Goal: Find specific page/section: Find specific page/section

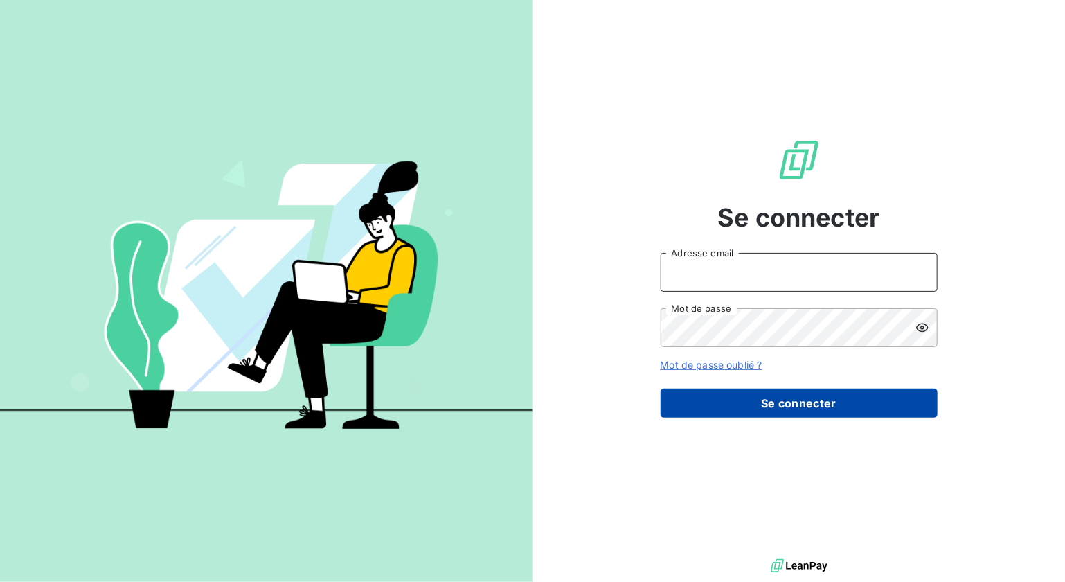
type input "[PERSON_NAME][EMAIL_ADDRESS][PERSON_NAME][DOMAIN_NAME]"
click at [757, 402] on button "Se connecter" at bounding box center [799, 402] width 277 height 29
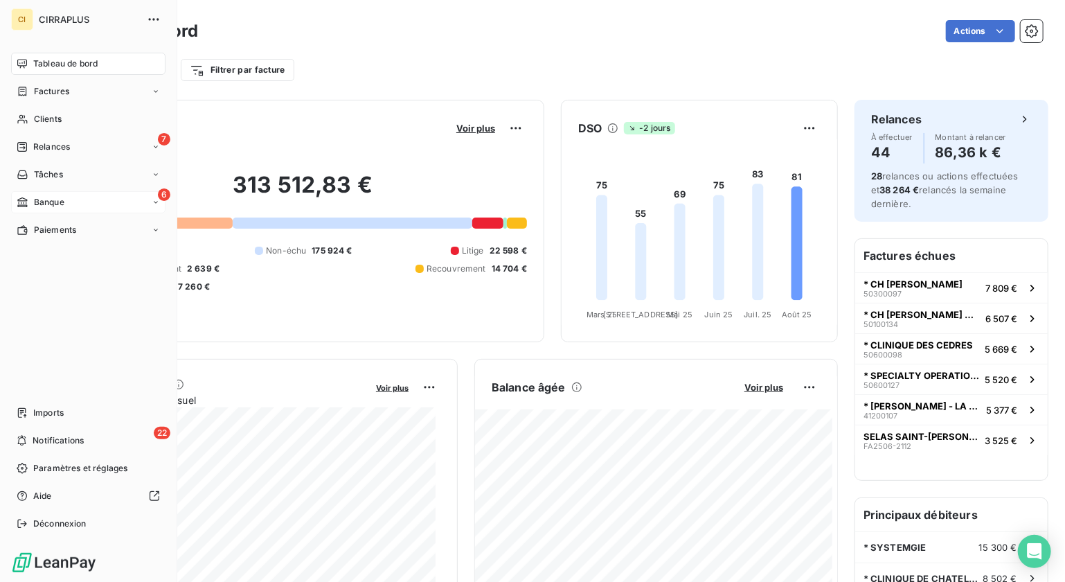
click at [46, 198] on span "Banque" at bounding box center [49, 202] width 30 height 12
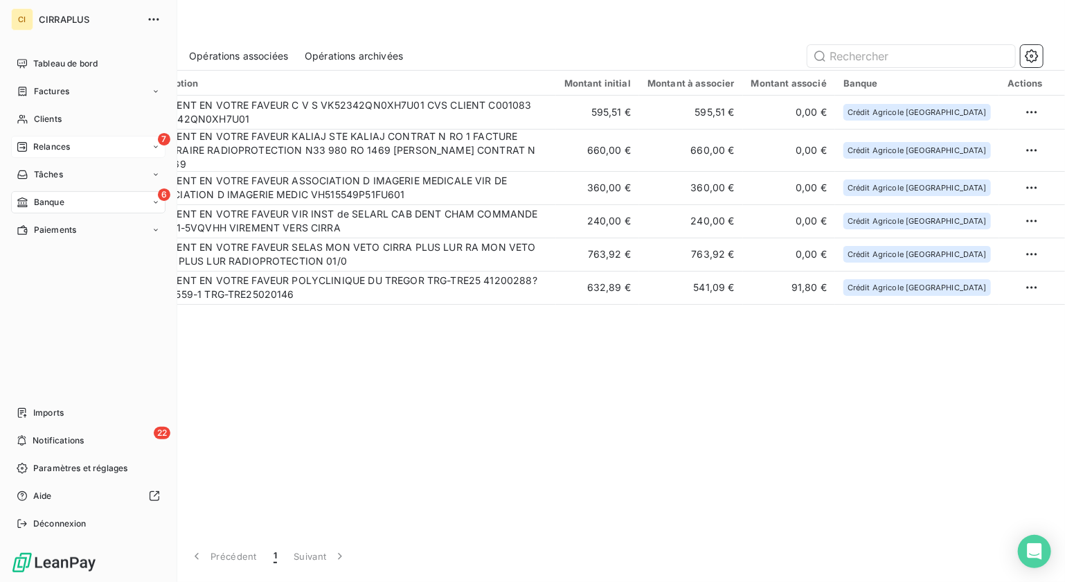
click at [44, 142] on span "Relances" at bounding box center [51, 147] width 37 height 12
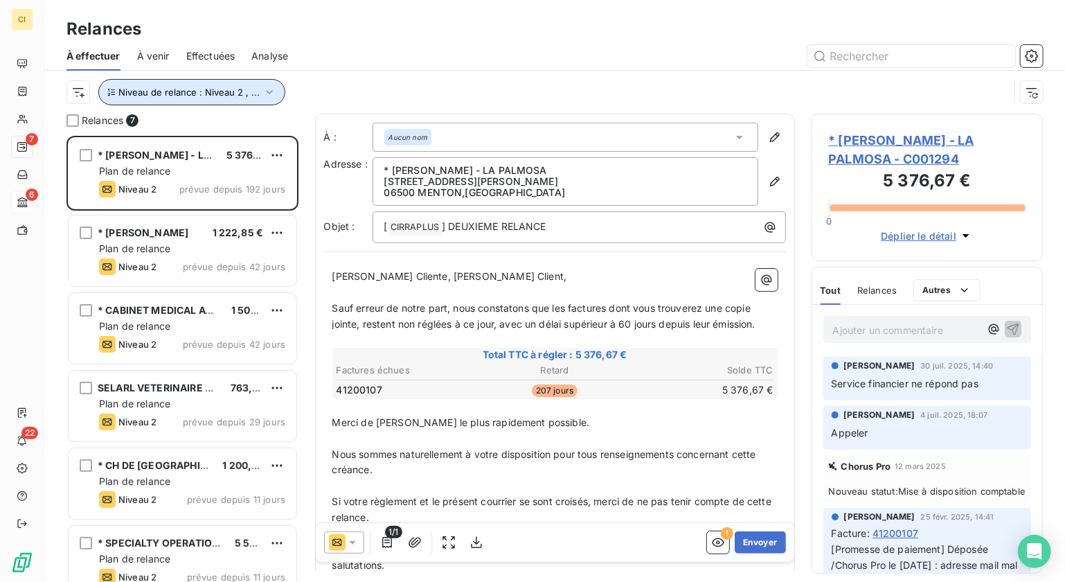
click at [266, 92] on icon "button" at bounding box center [269, 92] width 7 height 4
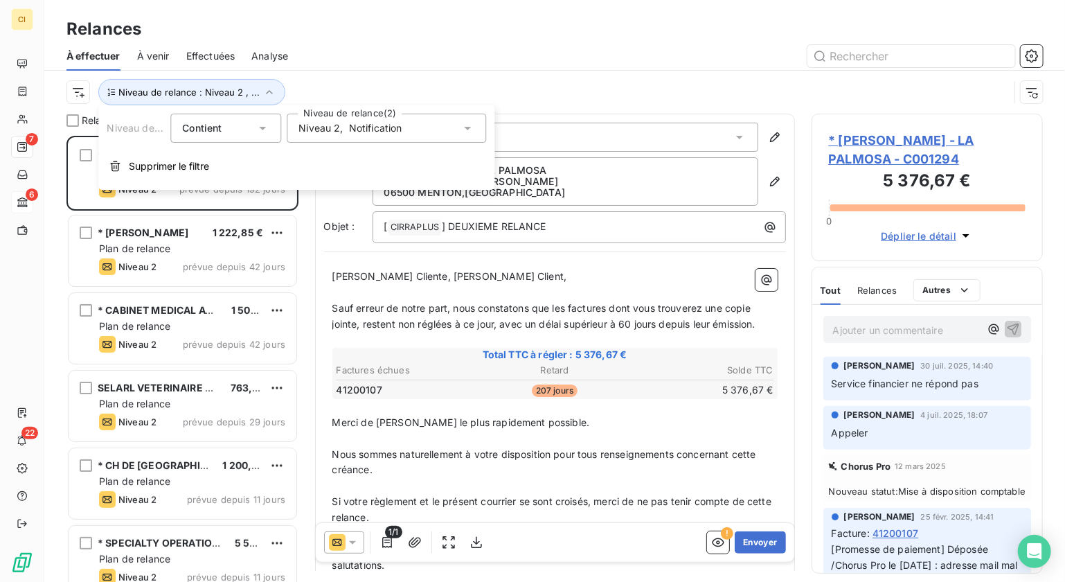
click at [465, 128] on icon at bounding box center [467, 128] width 14 height 14
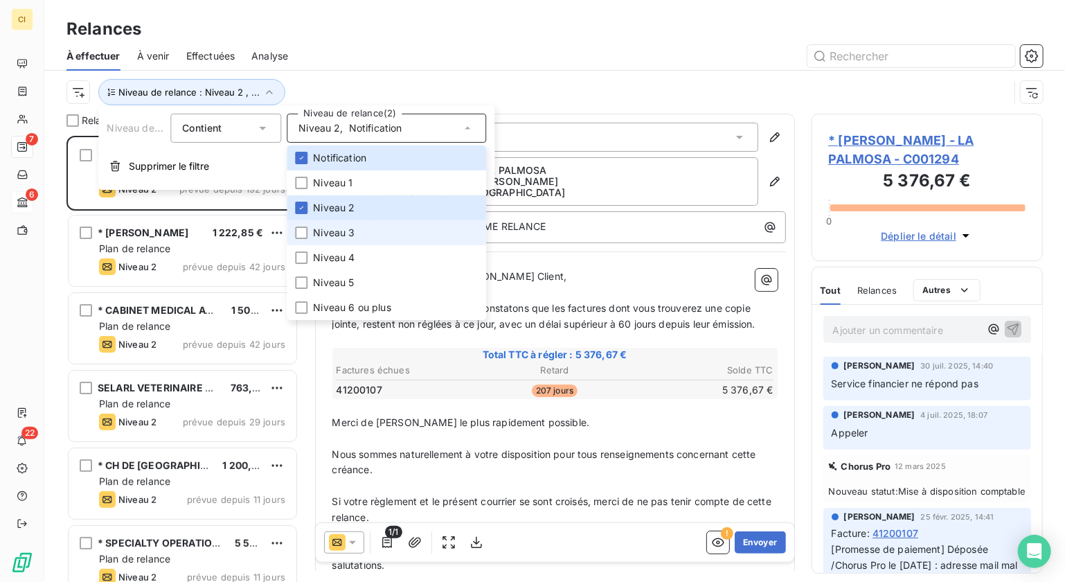
click at [302, 239] on li "Niveau 3" at bounding box center [386, 232] width 199 height 25
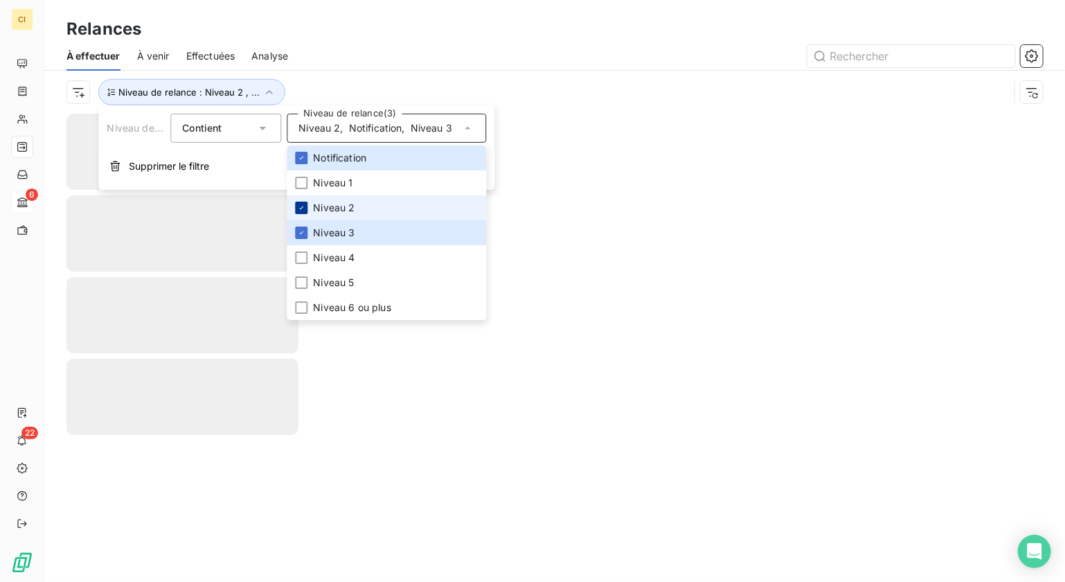
click at [299, 202] on div at bounding box center [301, 207] width 12 height 12
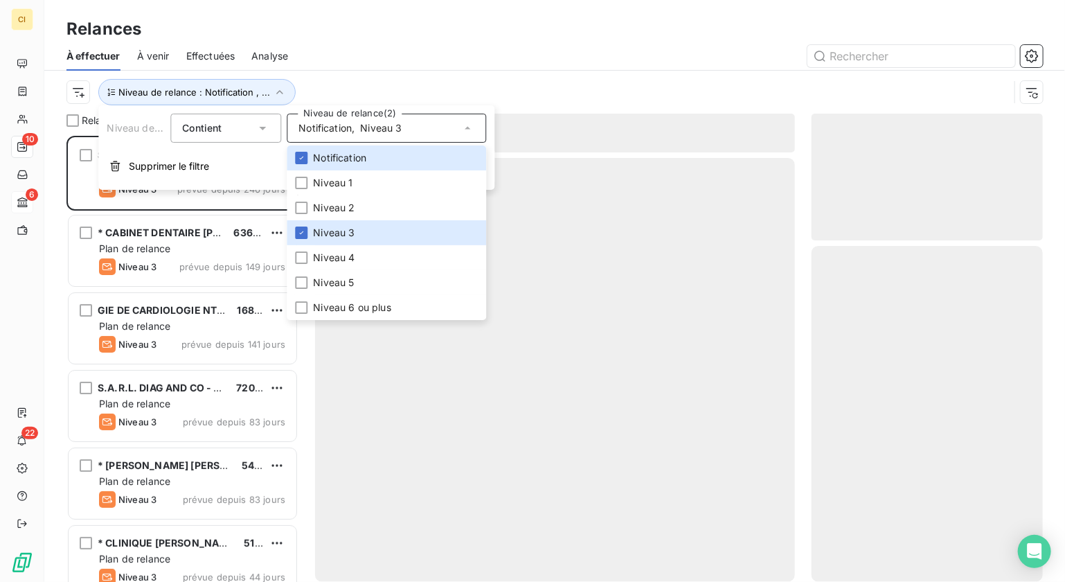
scroll to position [435, 222]
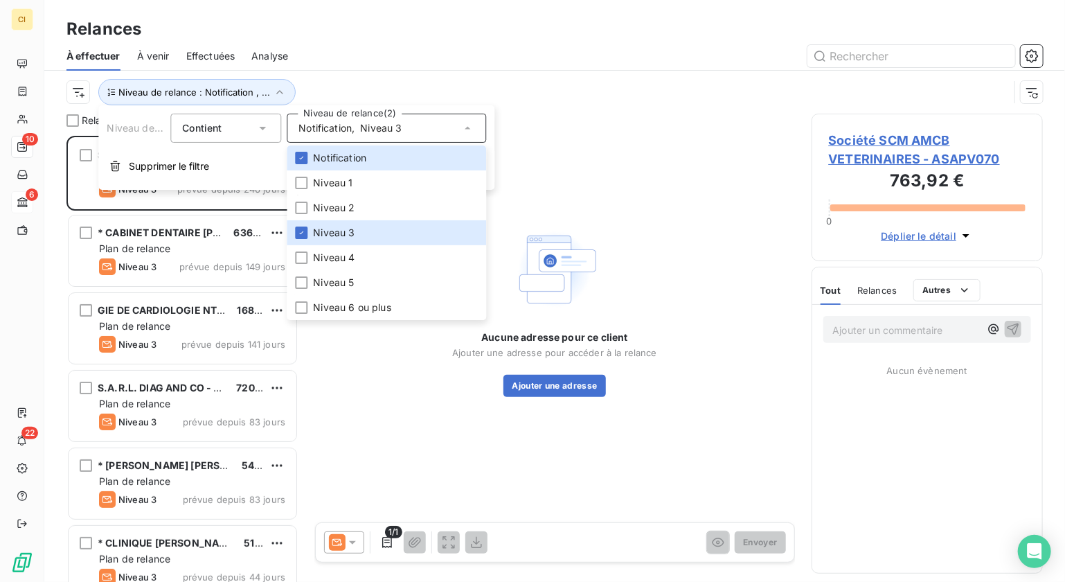
click at [385, 44] on div "À effectuer À venir Effectuées Analyse" at bounding box center [554, 56] width 1021 height 29
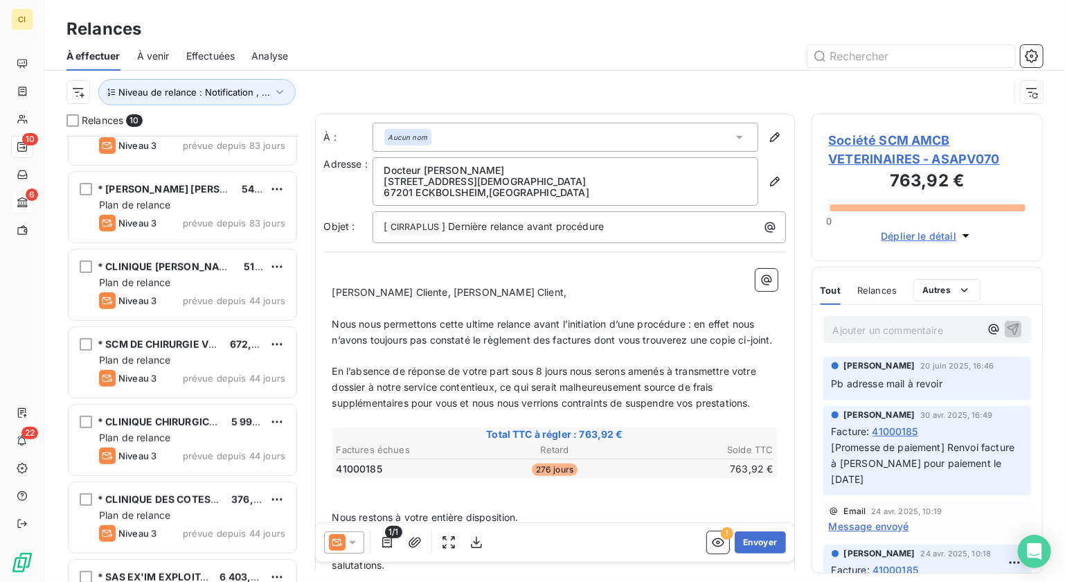
scroll to position [330, 0]
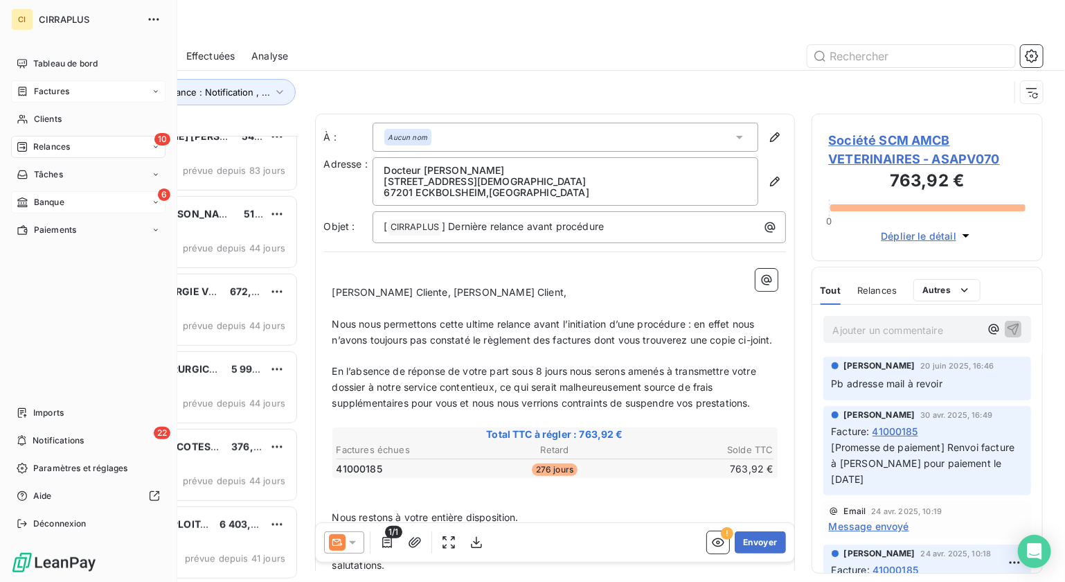
click at [46, 89] on span "Factures" at bounding box center [51, 91] width 35 height 12
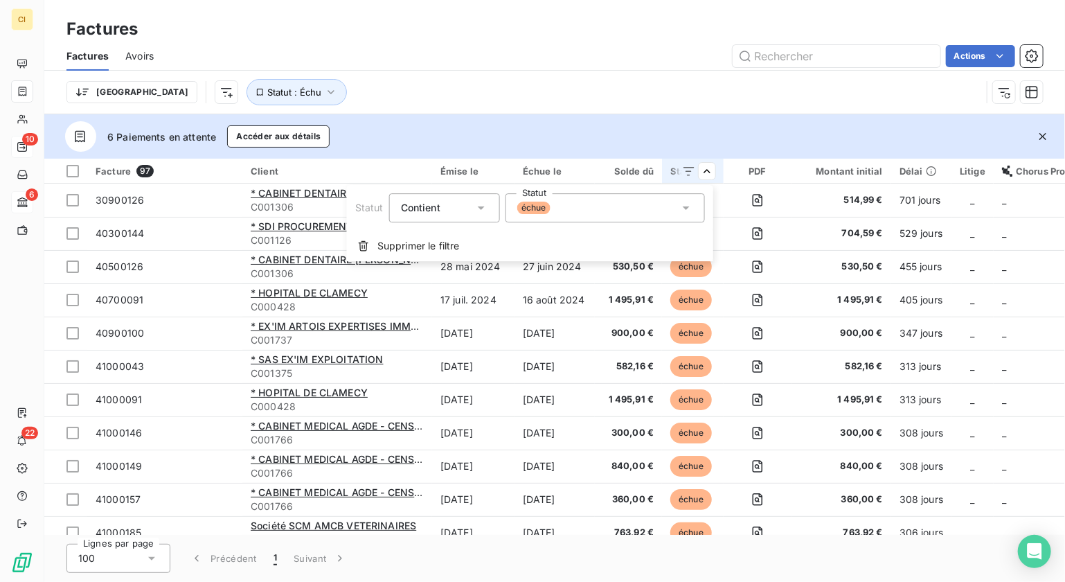
click at [689, 206] on icon at bounding box center [686, 208] width 14 height 14
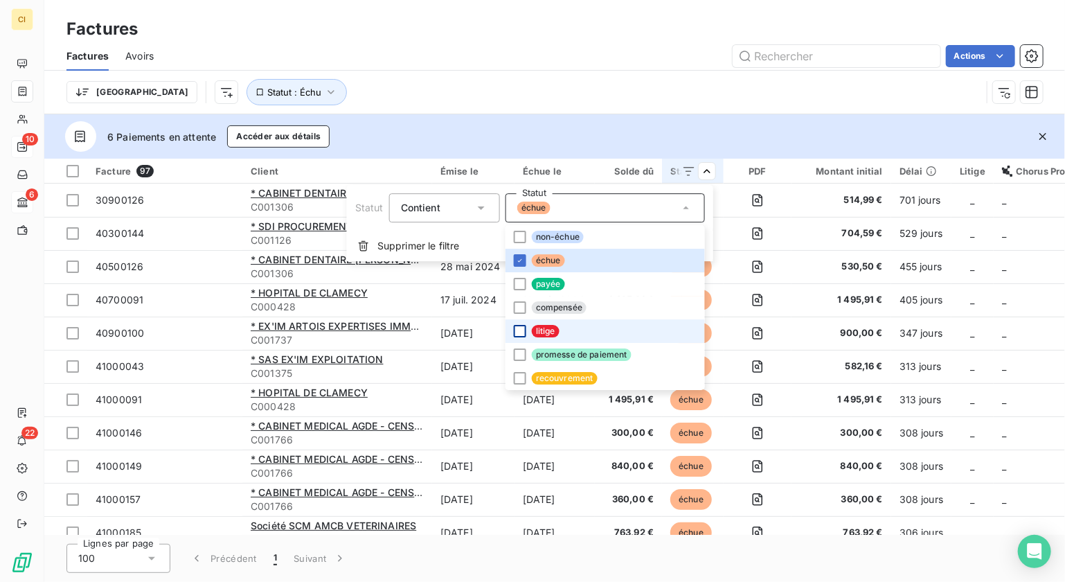
click at [519, 331] on div at bounding box center [520, 331] width 12 height 12
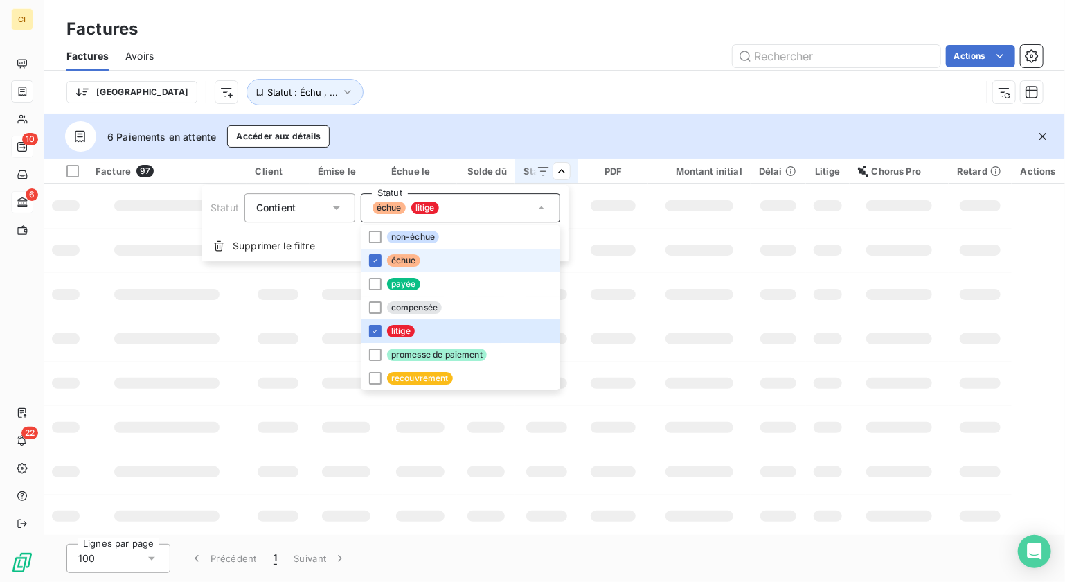
click at [366, 257] on li "échue" at bounding box center [460, 261] width 199 height 24
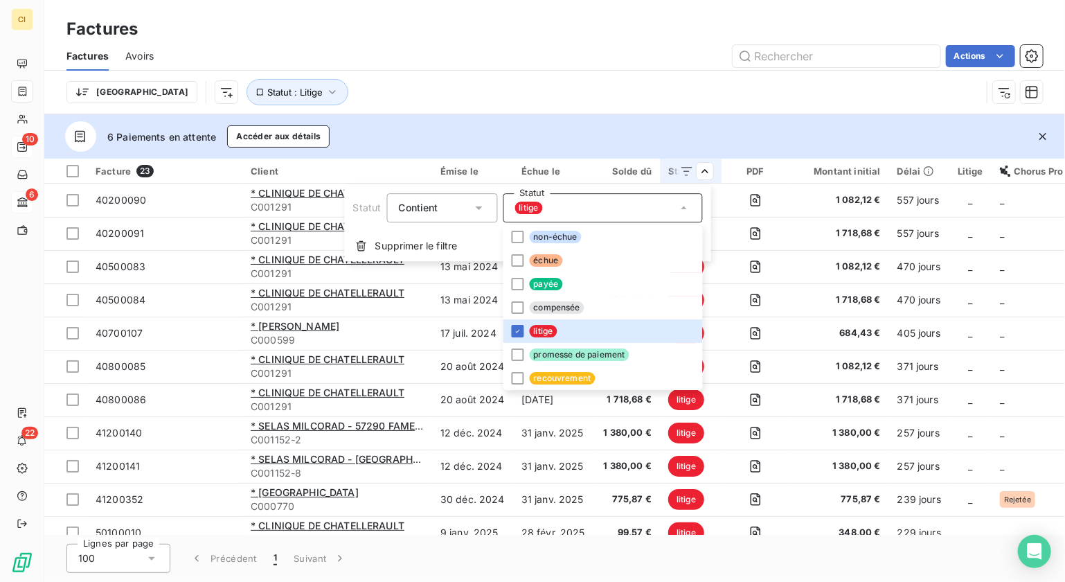
click at [811, 433] on html "CI 10 6 22 Factures Factures Avoirs Actions [GEOGRAPHIC_DATA] Statut : Litige 6…" at bounding box center [532, 291] width 1065 height 582
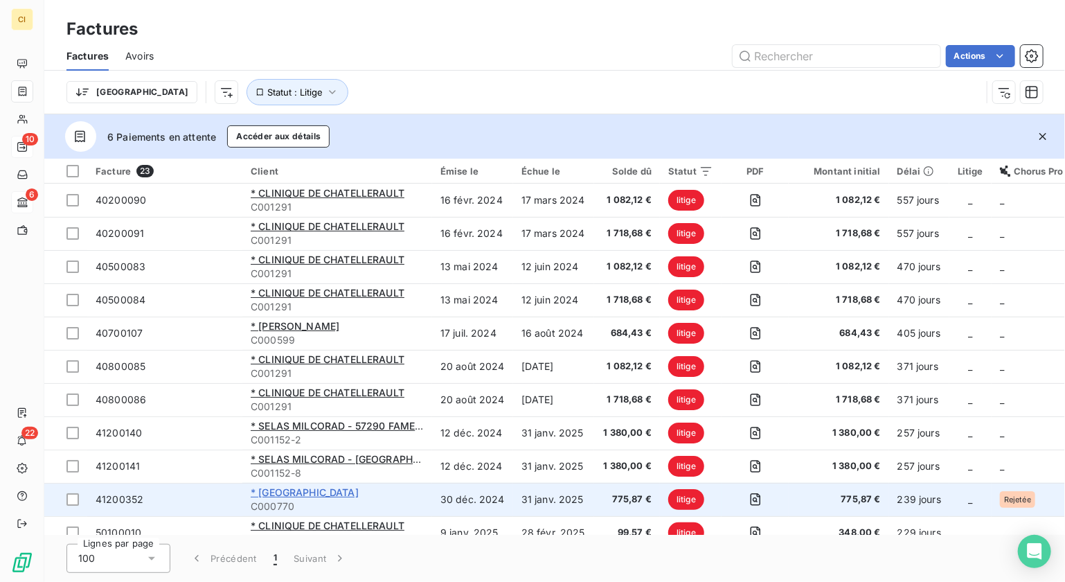
click at [341, 494] on span "* [GEOGRAPHIC_DATA]" at bounding box center [305, 492] width 108 height 12
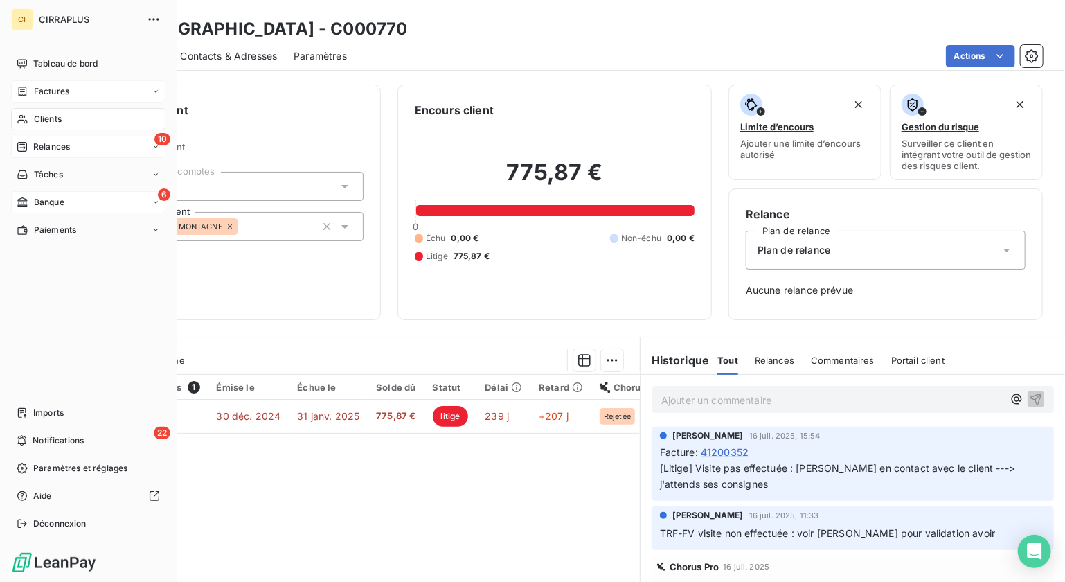
click at [44, 93] on span "Factures" at bounding box center [51, 91] width 35 height 12
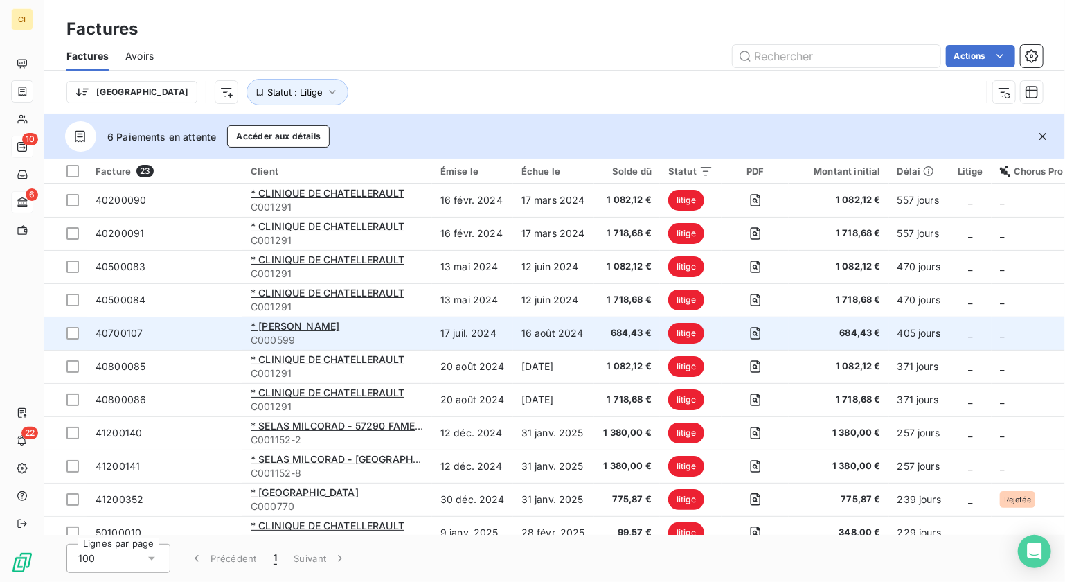
click at [310, 332] on span "* [PERSON_NAME]" at bounding box center [295, 326] width 89 height 12
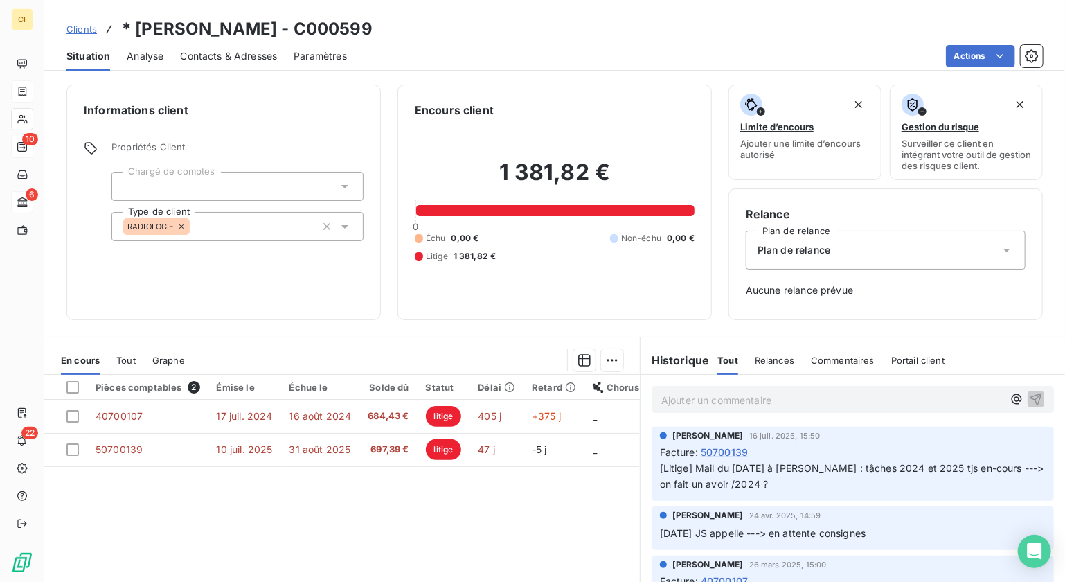
scroll to position [80, 0]
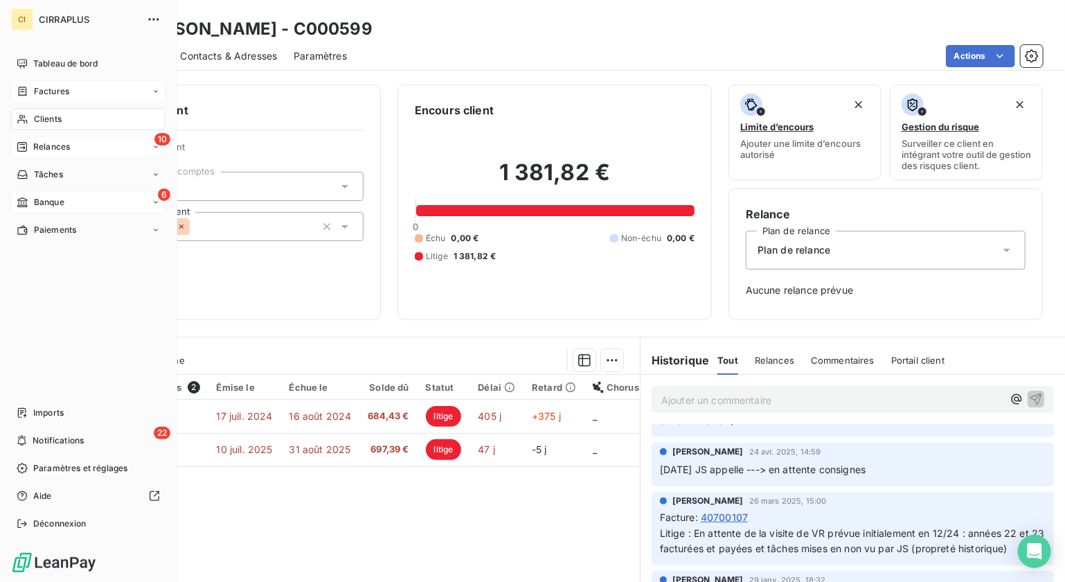
click at [44, 91] on span "Factures" at bounding box center [51, 91] width 35 height 12
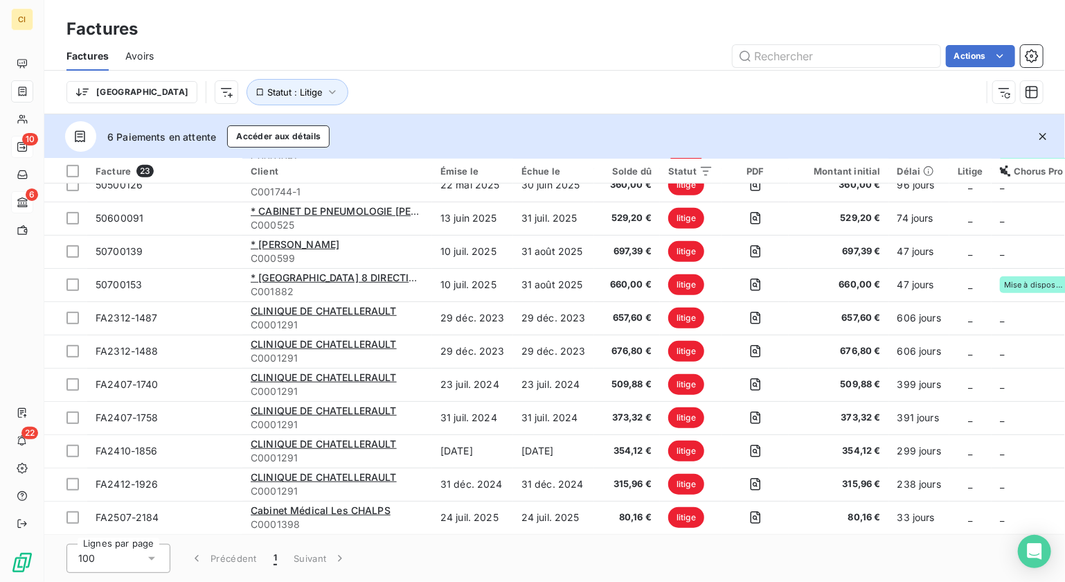
scroll to position [419, 0]
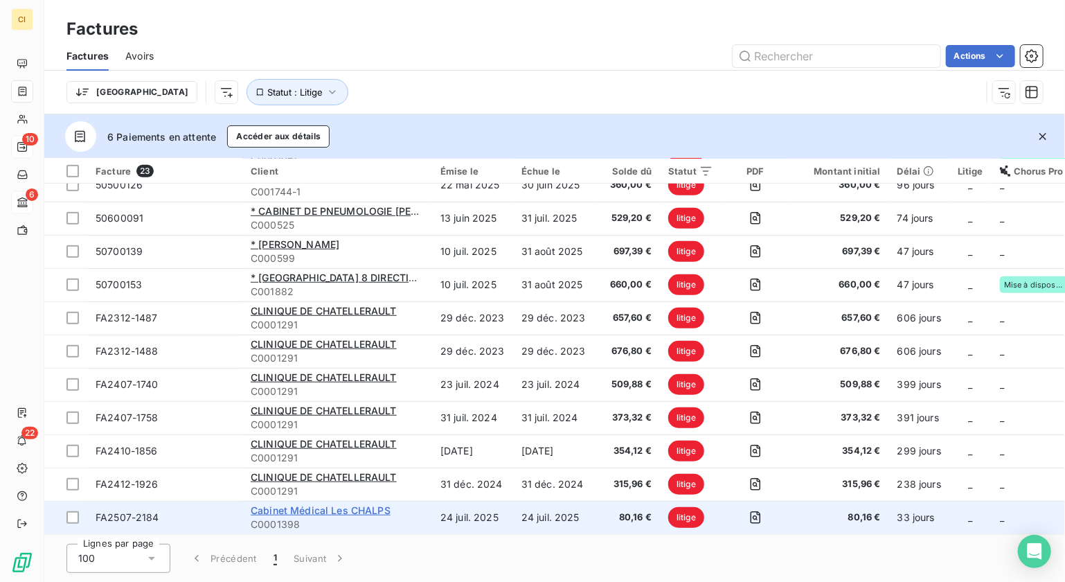
click at [327, 504] on span "Cabinet Médical Les CHALPS" at bounding box center [321, 510] width 140 height 12
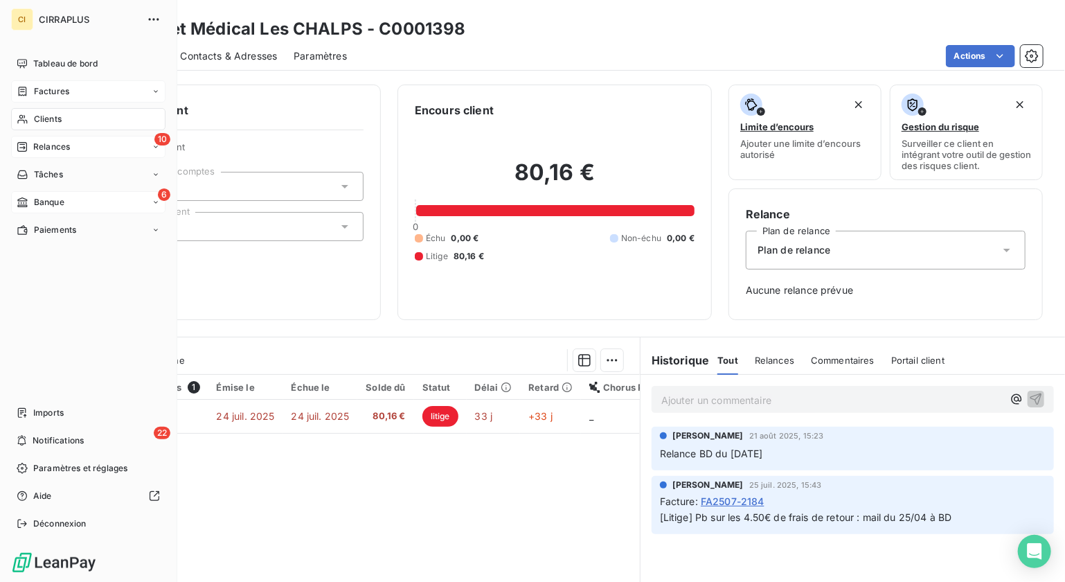
click at [47, 116] on span "Clients" at bounding box center [48, 119] width 28 height 12
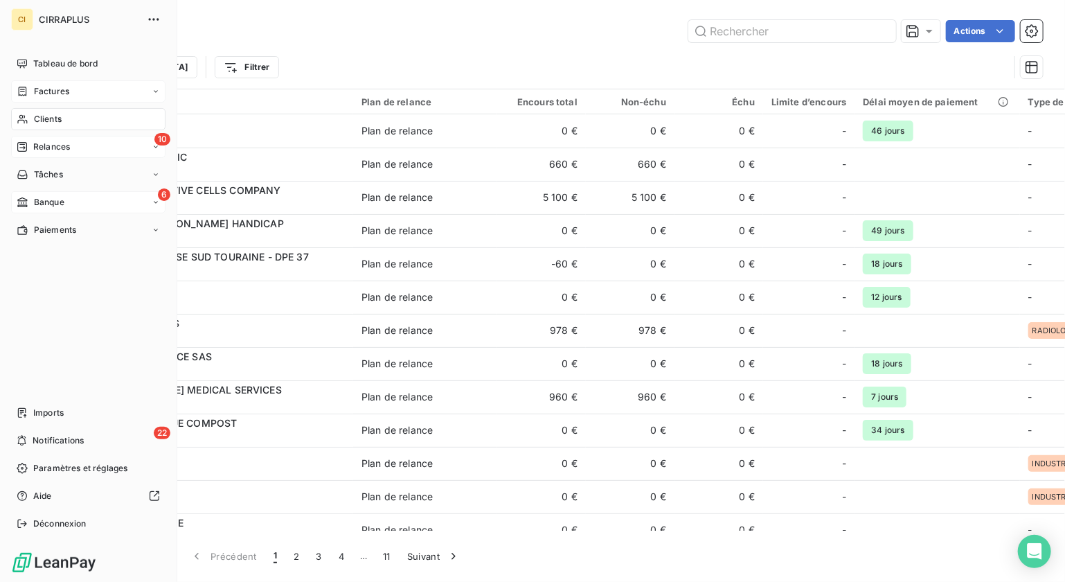
click at [46, 90] on span "Factures" at bounding box center [51, 91] width 35 height 12
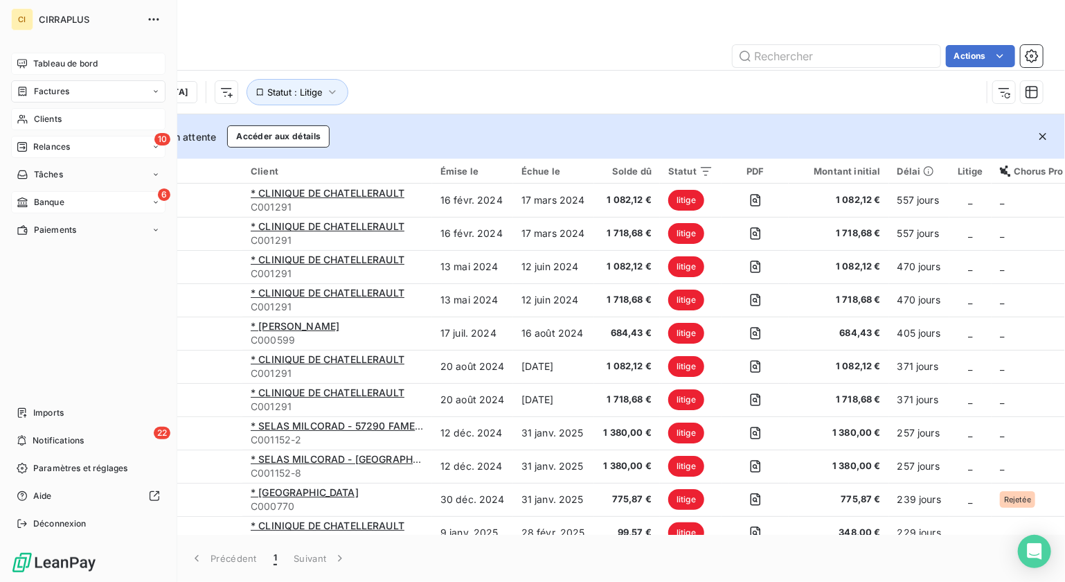
click at [57, 64] on span "Tableau de bord" at bounding box center [65, 63] width 64 height 12
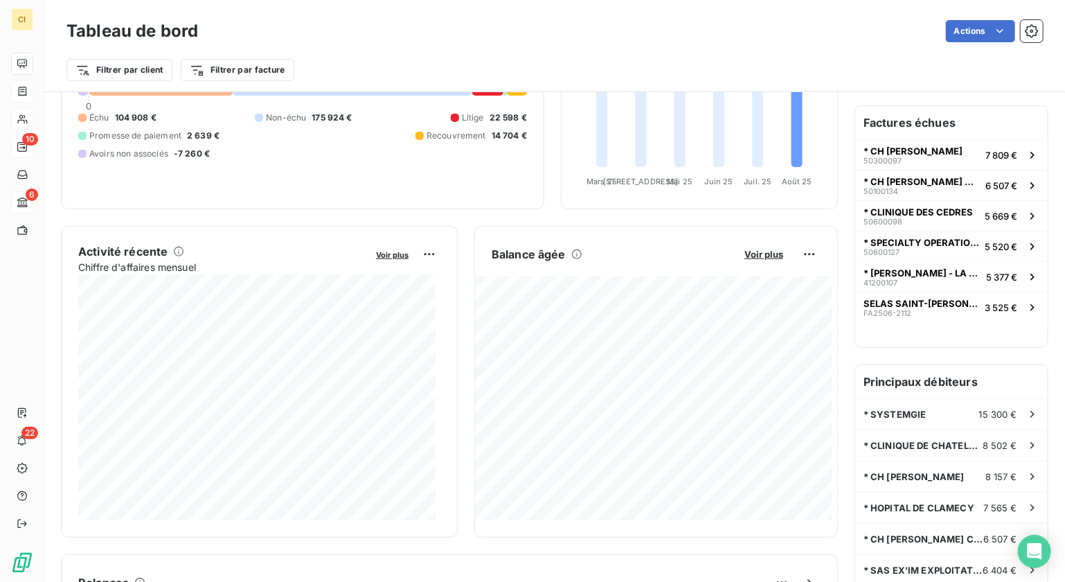
scroll to position [138, 0]
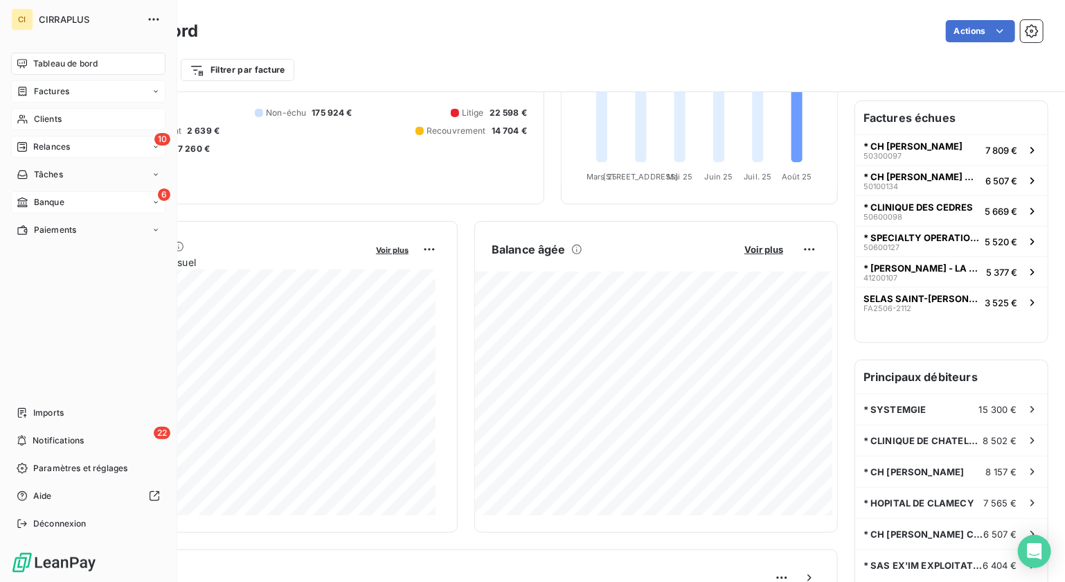
click at [39, 120] on span "Clients" at bounding box center [48, 119] width 28 height 12
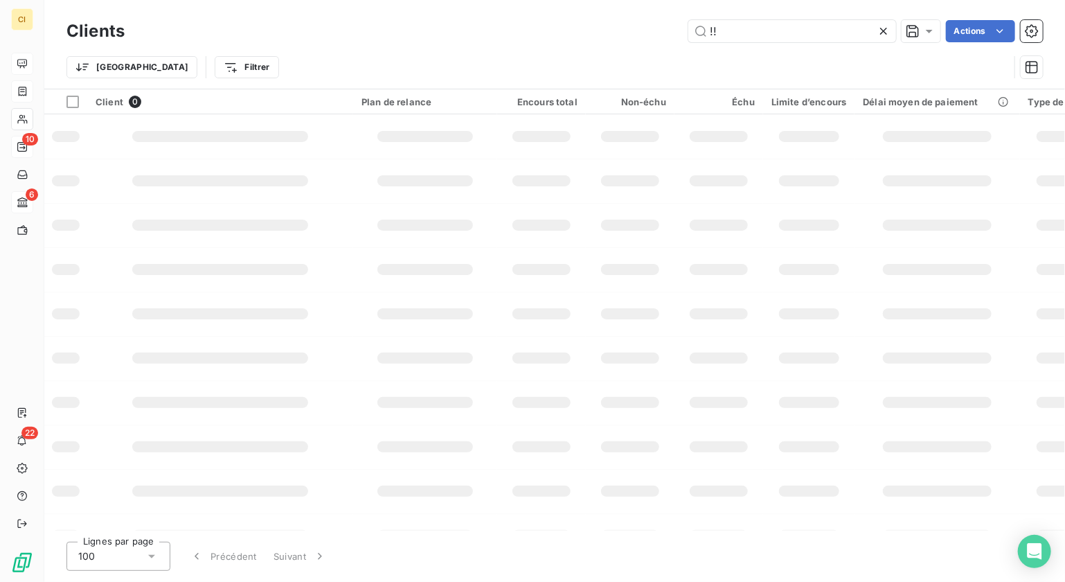
type input "!"
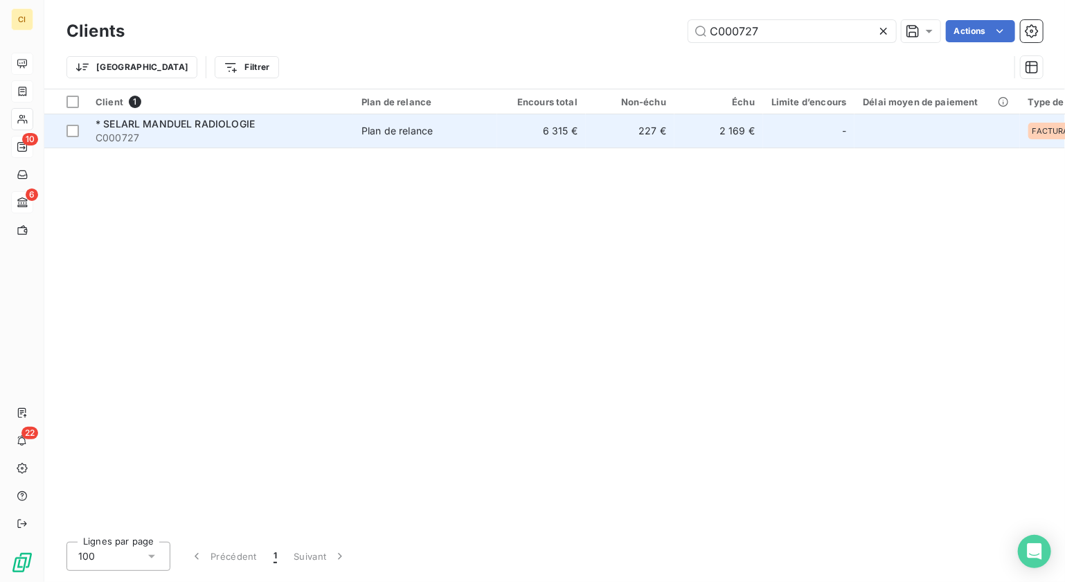
type input "C000727"
click at [181, 125] on span "* SELARL MANDUEL RADIOLOGIE" at bounding box center [175, 124] width 159 height 12
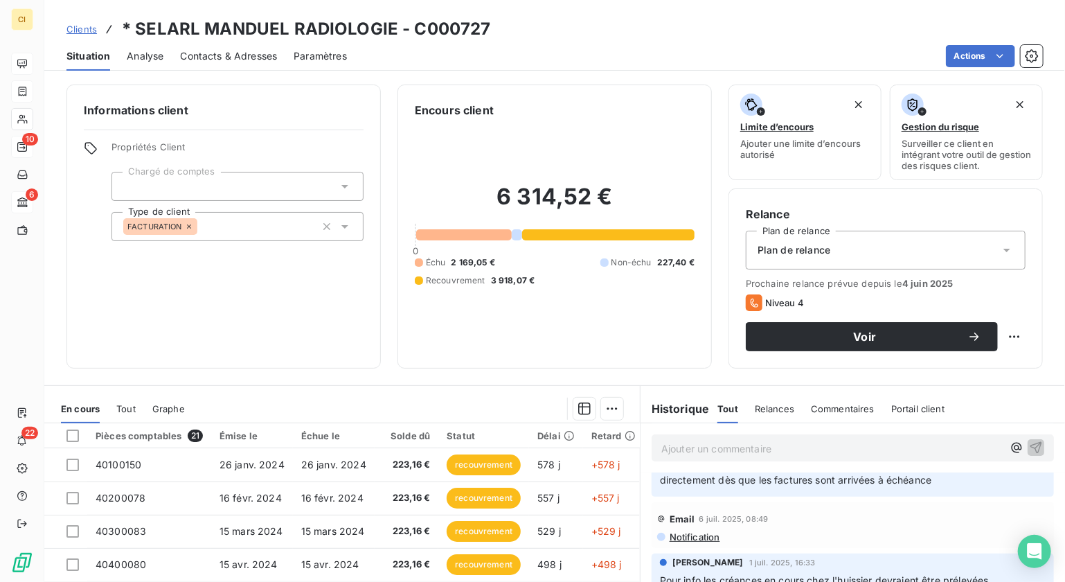
scroll to position [69, 0]
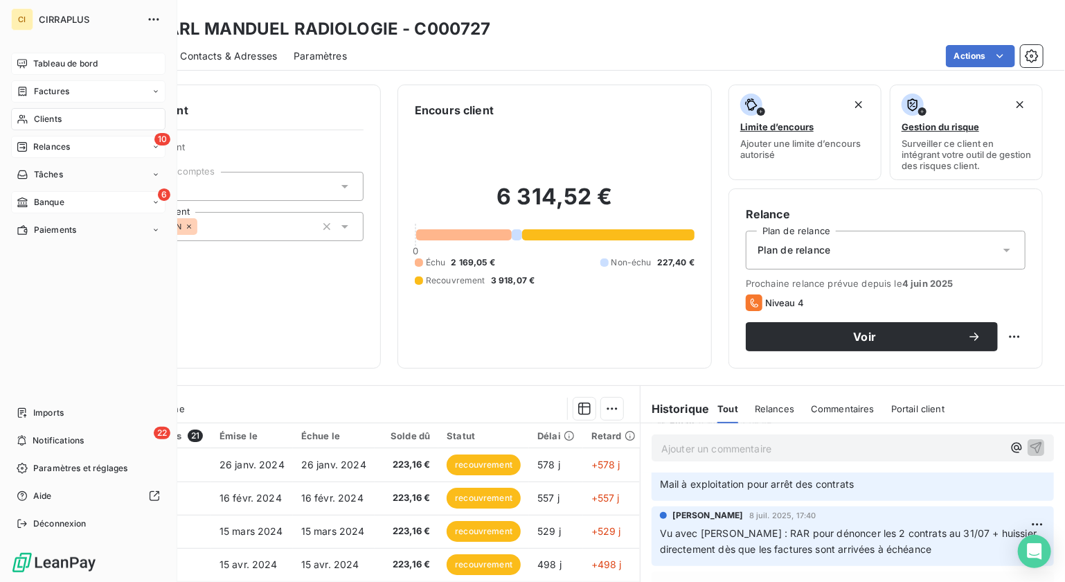
click at [46, 61] on span "Tableau de bord" at bounding box center [65, 63] width 64 height 12
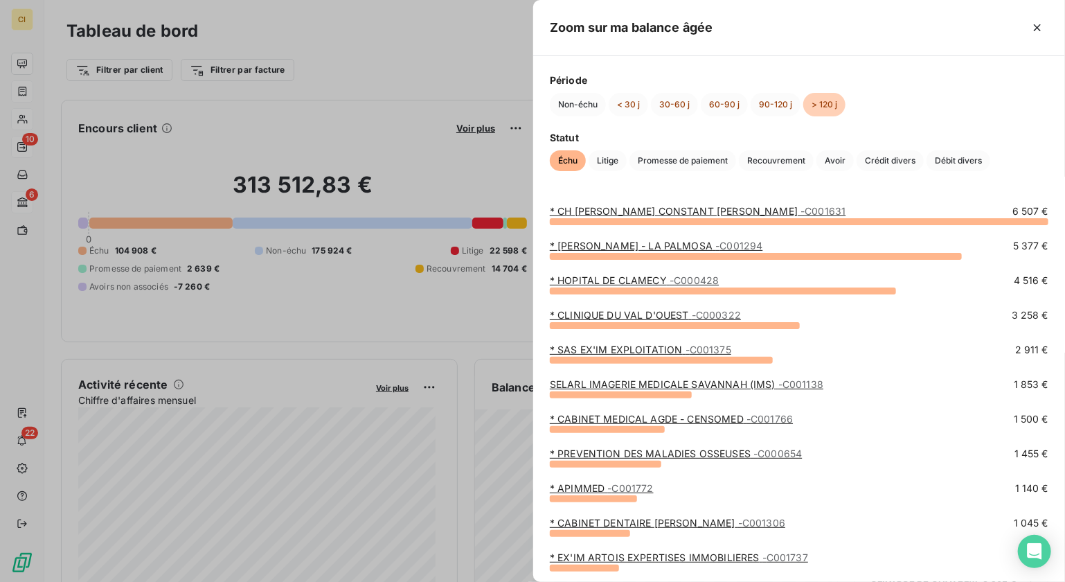
click at [640, 318] on link "* CLINIQUE DU [GEOGRAPHIC_DATA] - C000322" at bounding box center [645, 315] width 191 height 12
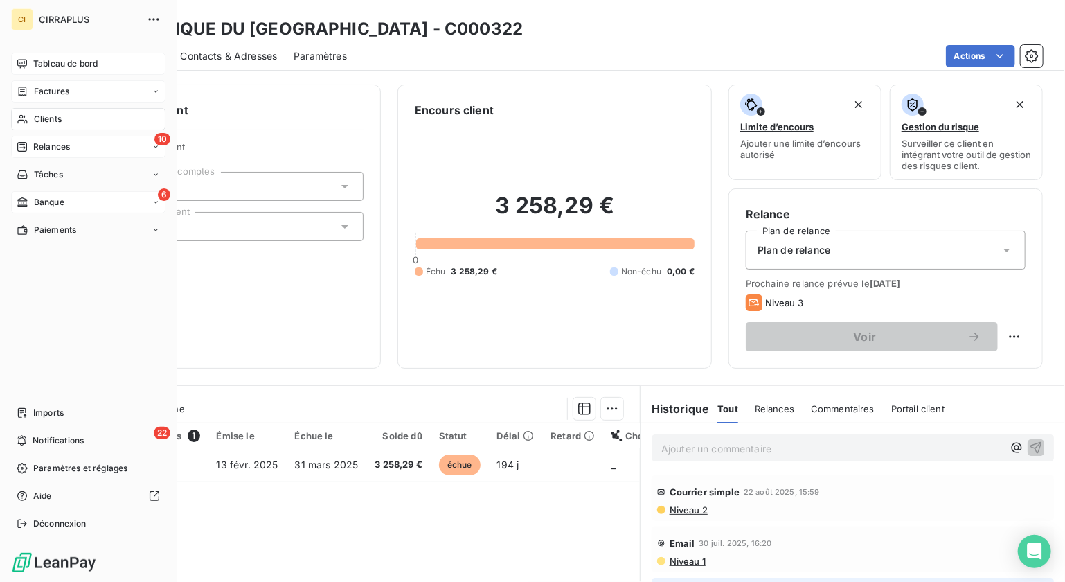
click at [48, 54] on div "Tableau de bord" at bounding box center [88, 64] width 154 height 22
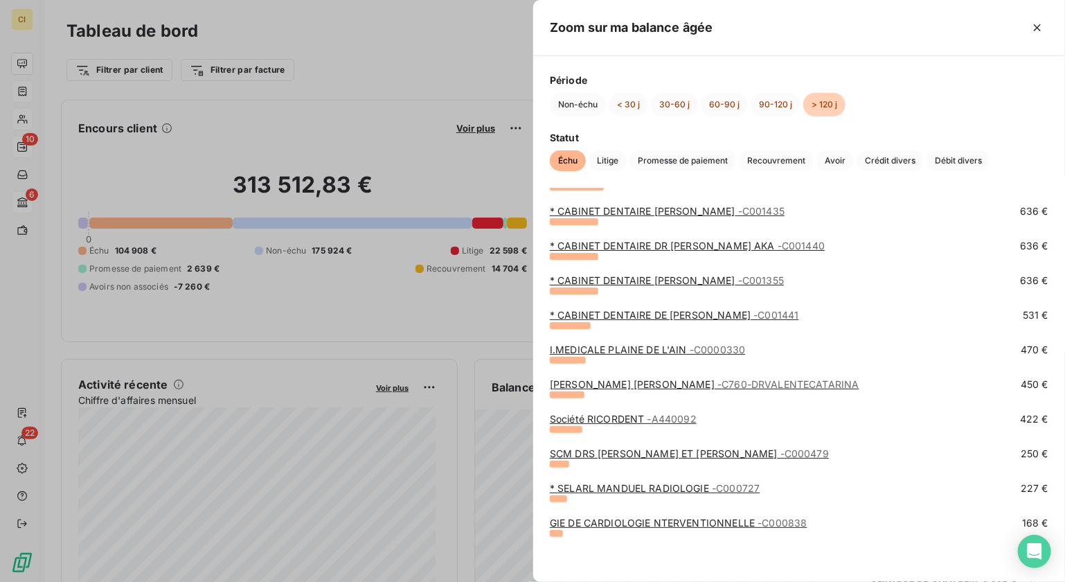
scroll to position [555, 0]
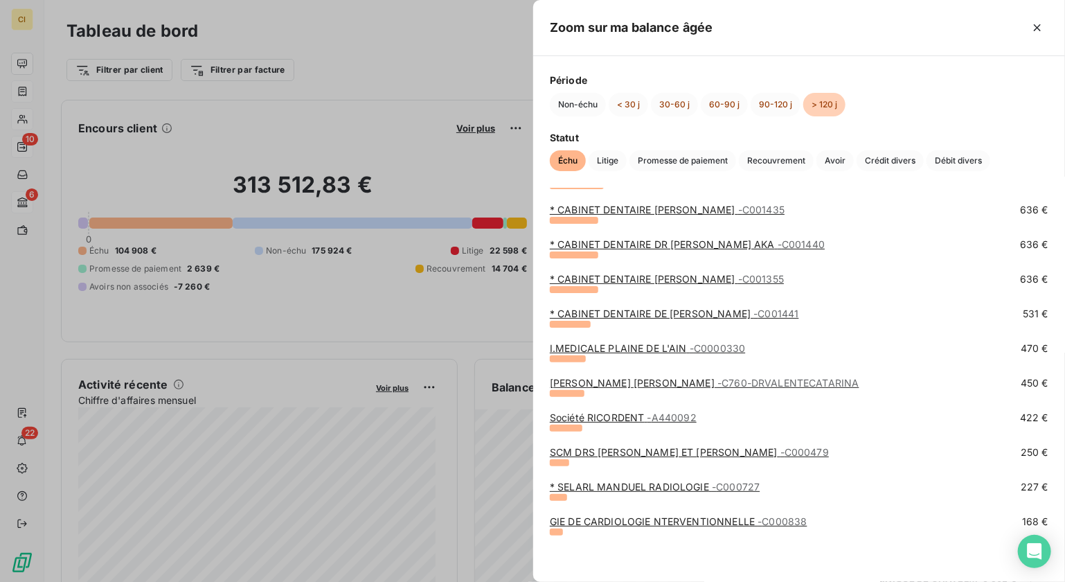
click at [672, 235] on div "* CABINET DENTAIRE [PERSON_NAME] - C001435 636 €" at bounding box center [799, 220] width 499 height 35
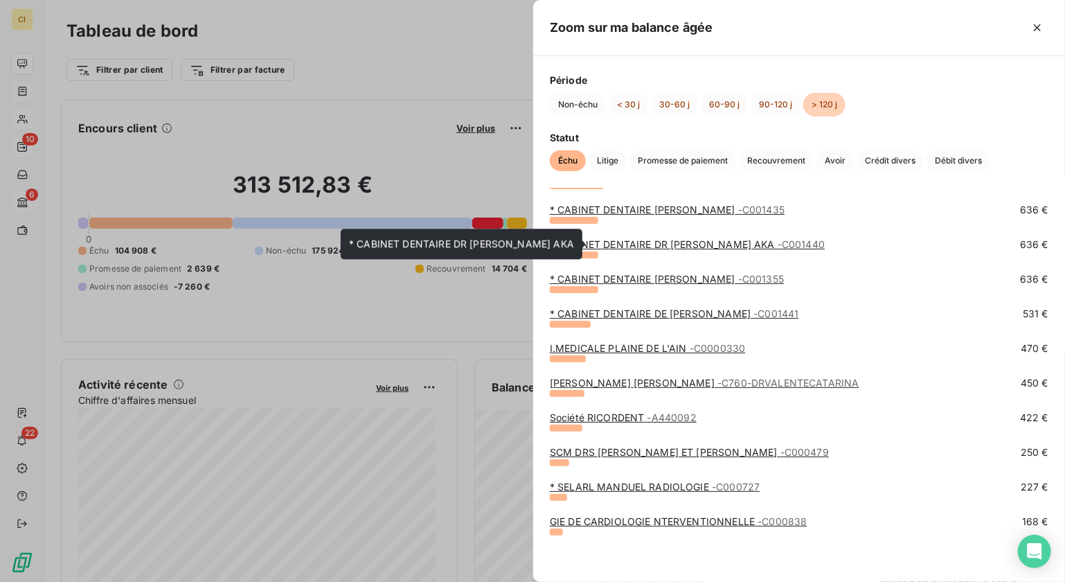
click at [676, 238] on link "* CABINET DENTAIRE DR [PERSON_NAME] AKA - C001440" at bounding box center [687, 244] width 275 height 12
